Goal: Check status

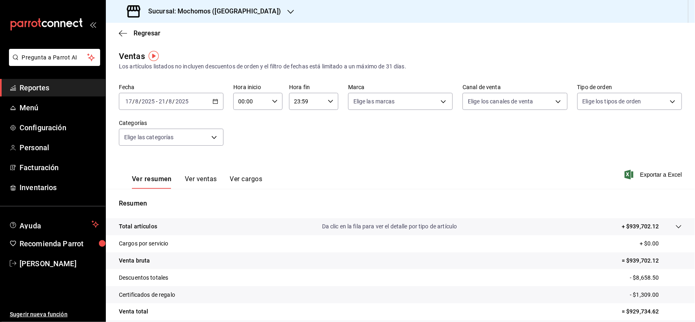
click at [49, 86] on span "Reportes" at bounding box center [59, 87] width 79 height 11
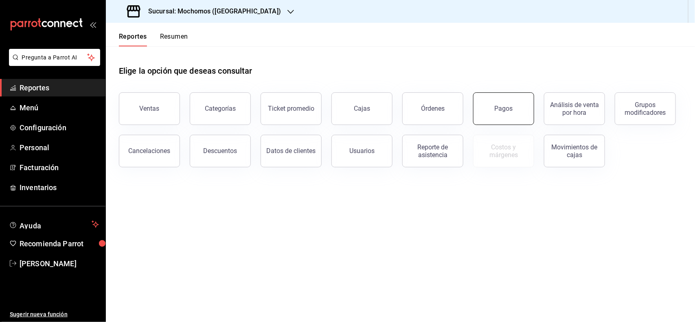
click at [496, 106] on div "Pagos" at bounding box center [504, 109] width 18 height 8
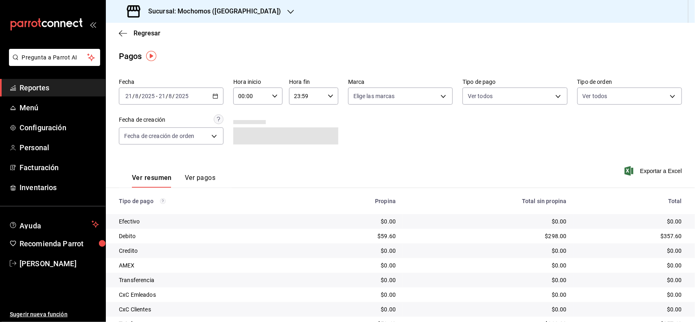
click at [275, 94] on icon "button" at bounding box center [275, 96] width 6 height 6
click at [243, 143] on span "04" at bounding box center [244, 144] width 11 height 7
type input "04:00"
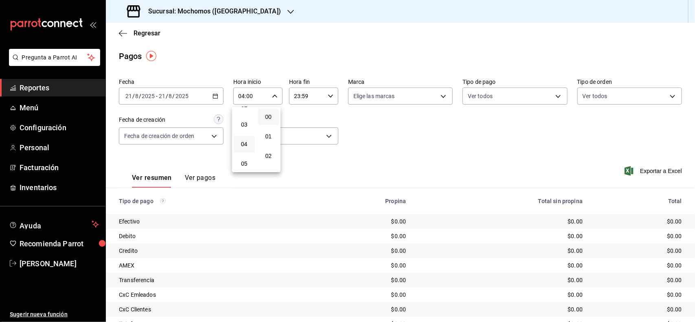
click at [42, 88] on div at bounding box center [347, 161] width 695 height 322
click at [213, 99] on icon "button" at bounding box center [216, 96] width 6 height 6
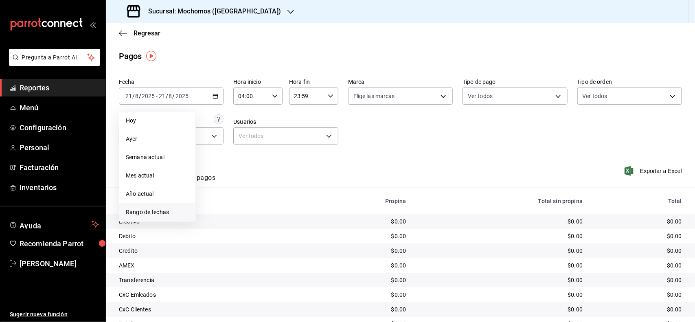
click at [146, 207] on li "Rango de fechas" at bounding box center [157, 212] width 76 height 18
click at [249, 202] on button "21" at bounding box center [256, 204] width 14 height 15
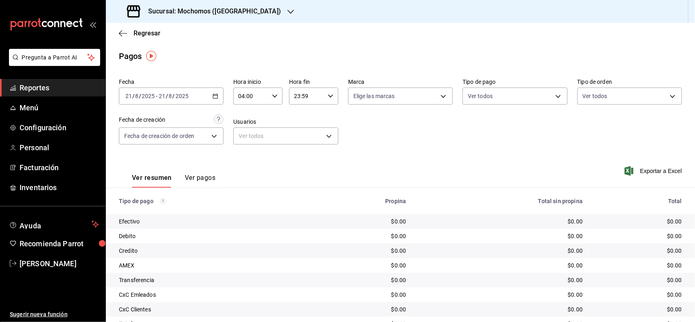
click at [396, 159] on div "Ver resumen Ver pagos Exportar a Excel" at bounding box center [400, 175] width 589 height 43
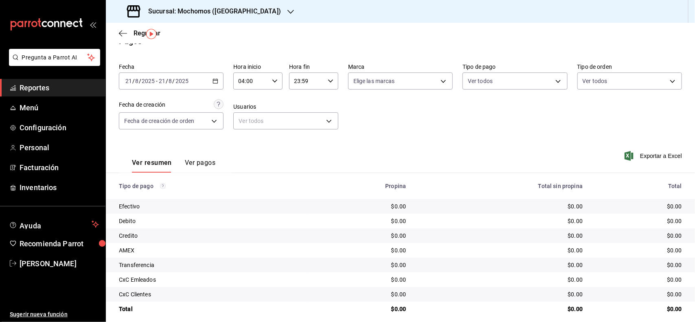
scroll to position [23, 0]
